Goal: Navigation & Orientation: Find specific page/section

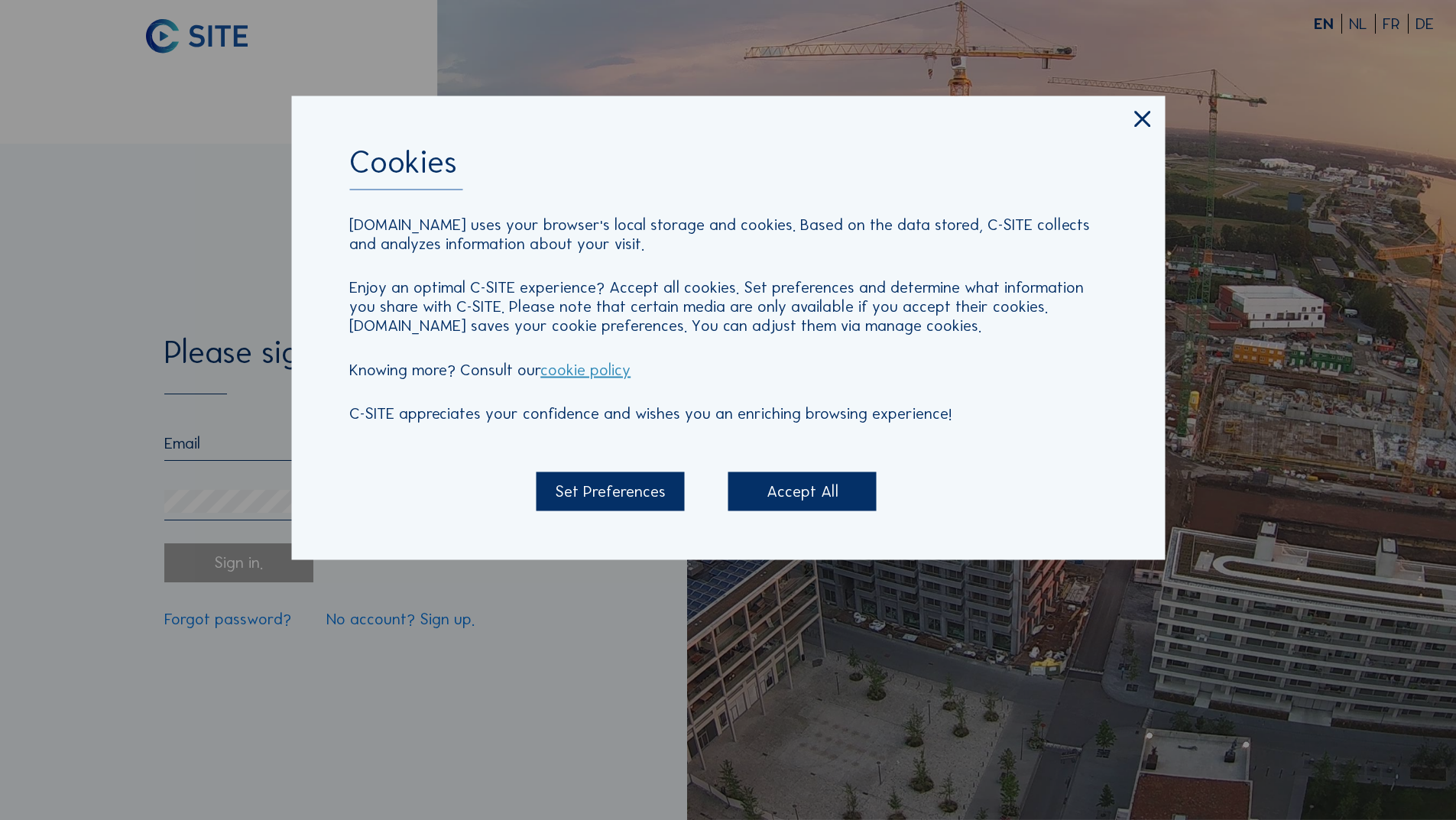
click at [786, 485] on div "Accept All" at bounding box center [802, 492] width 148 height 38
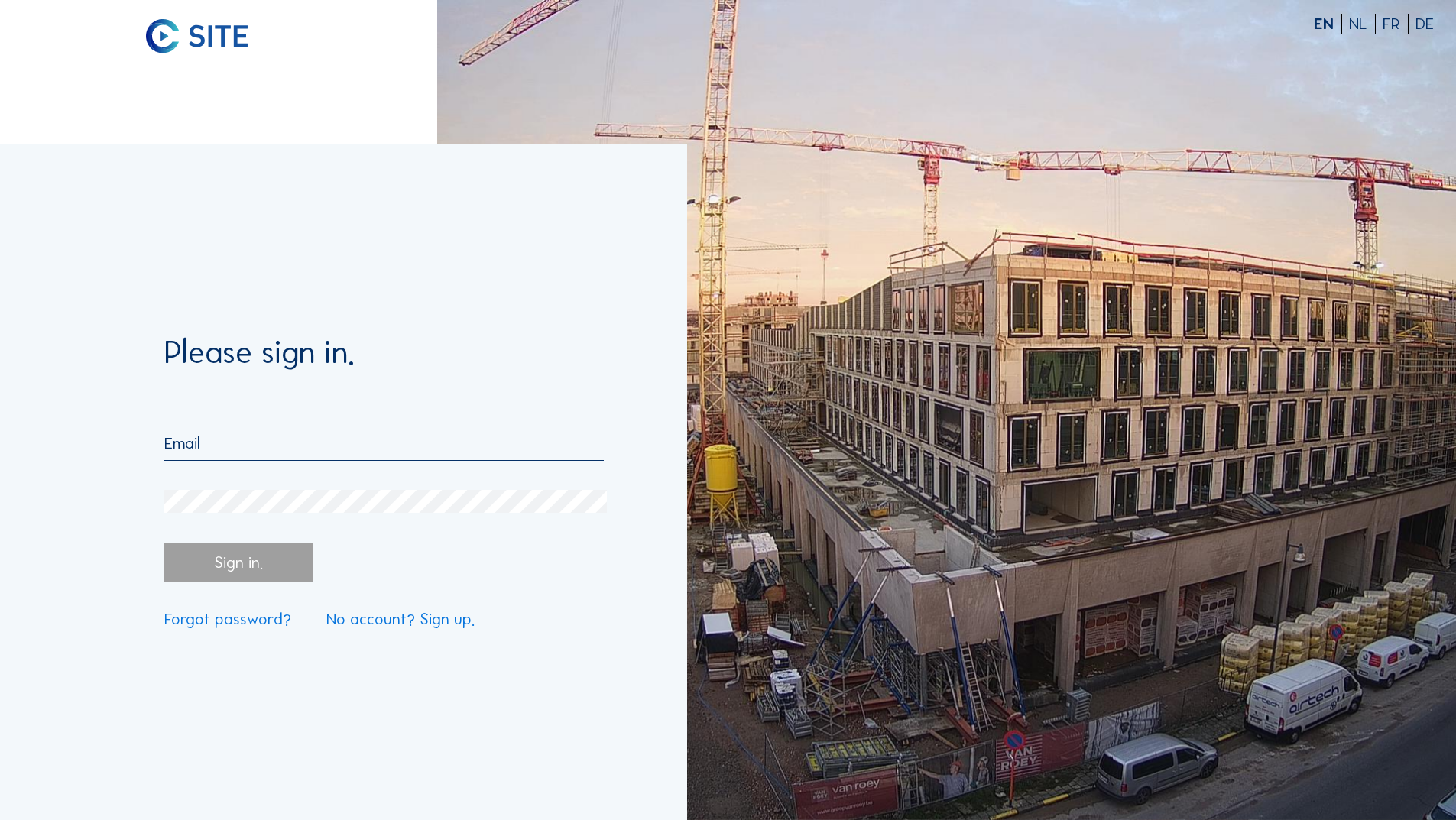
click at [375, 442] on input "email" at bounding box center [383, 444] width 439 height 20
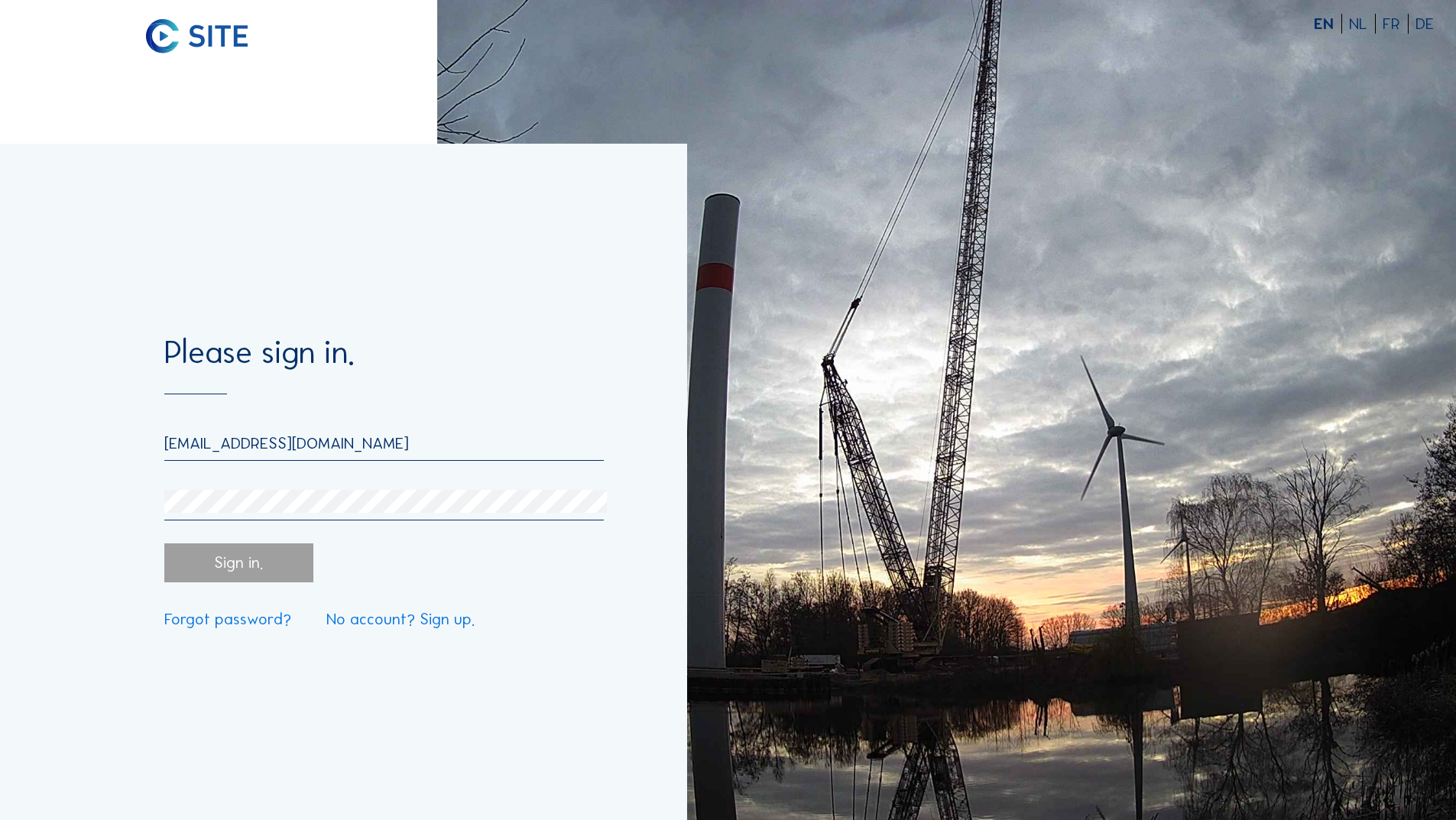
type input "[EMAIL_ADDRESS][DOMAIN_NAME]"
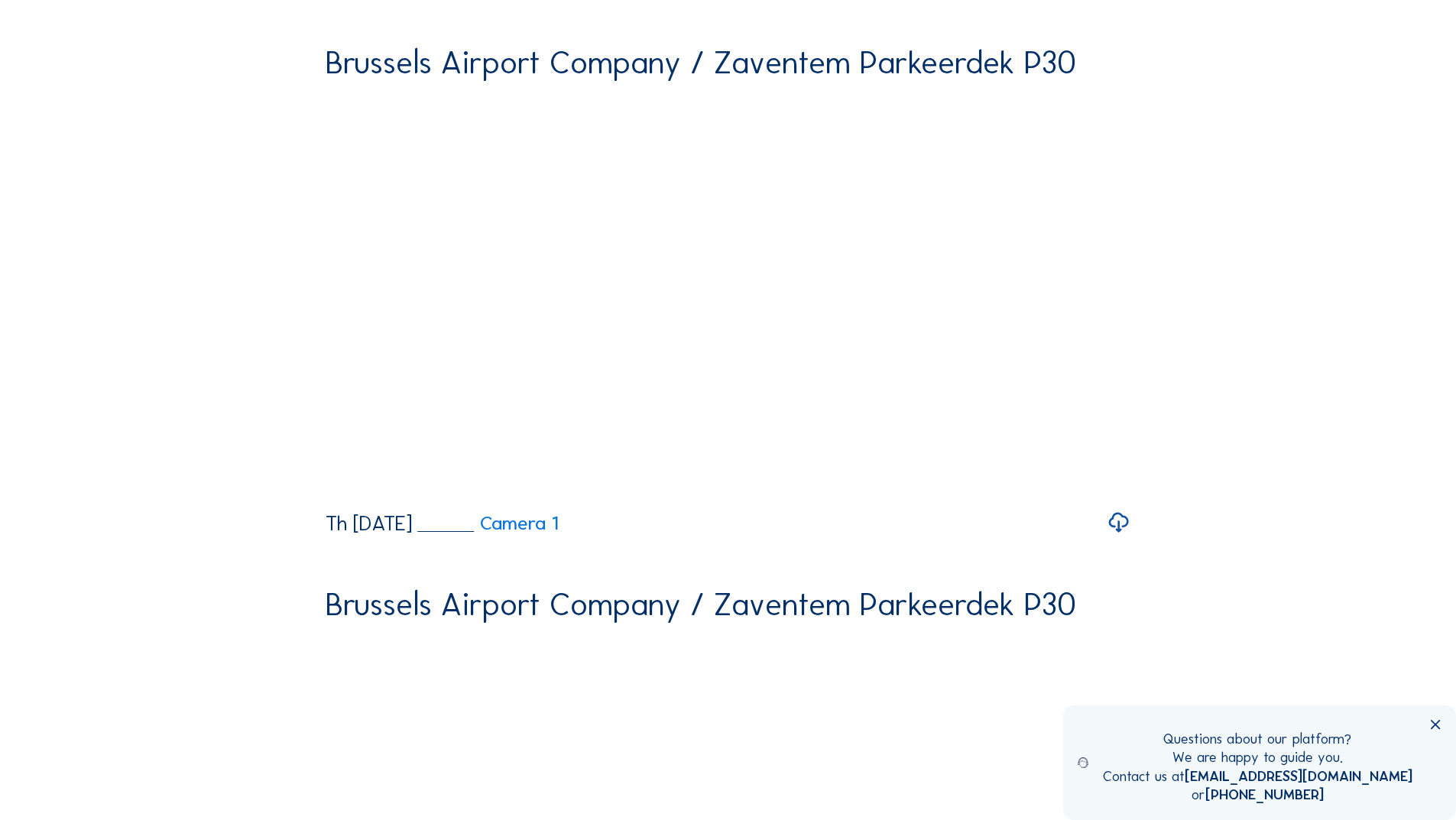
scroll to position [687, 0]
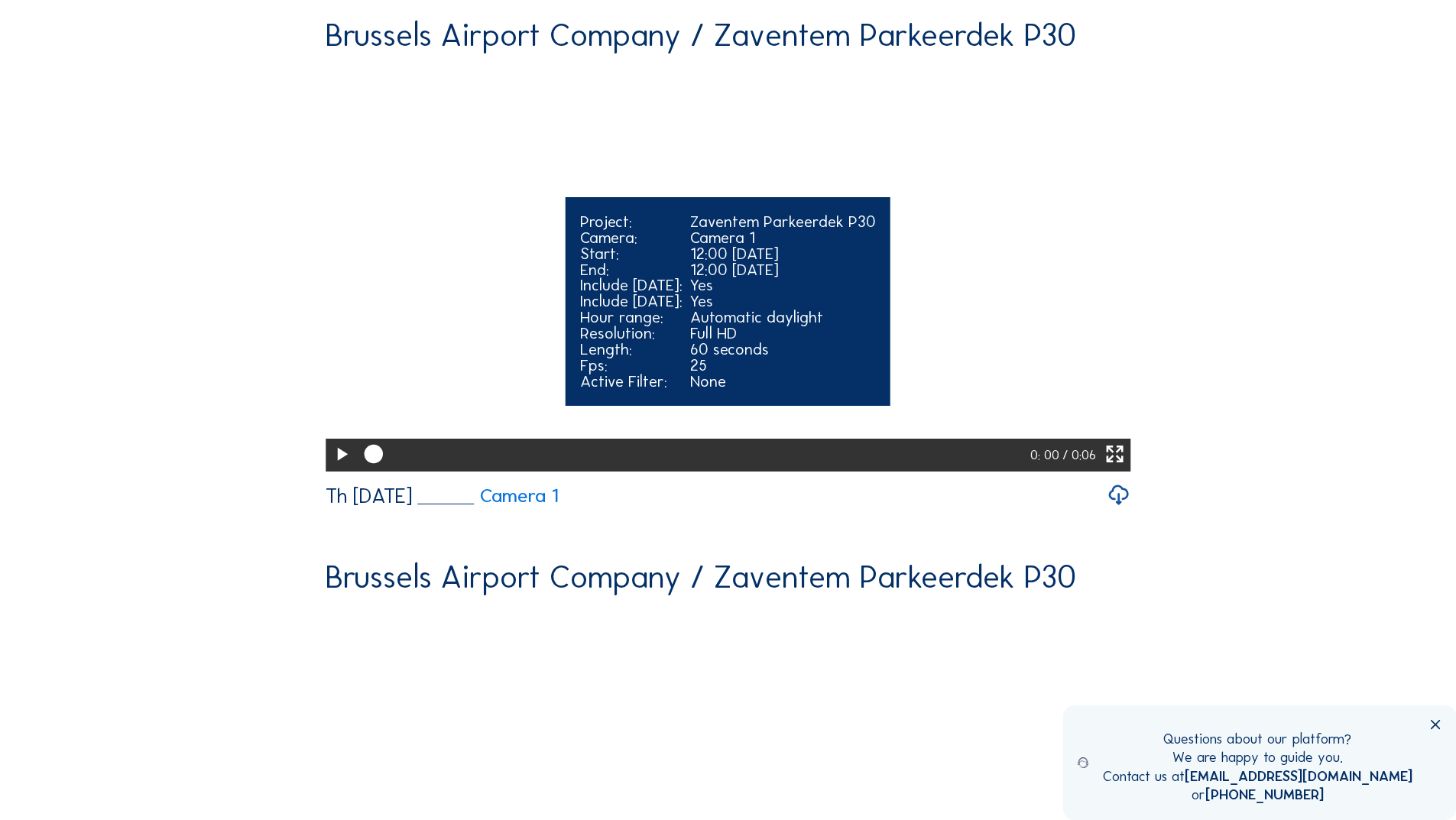
click at [1123, 468] on icon at bounding box center [1114, 454] width 22 height 27
